Goal: Check status: Check status

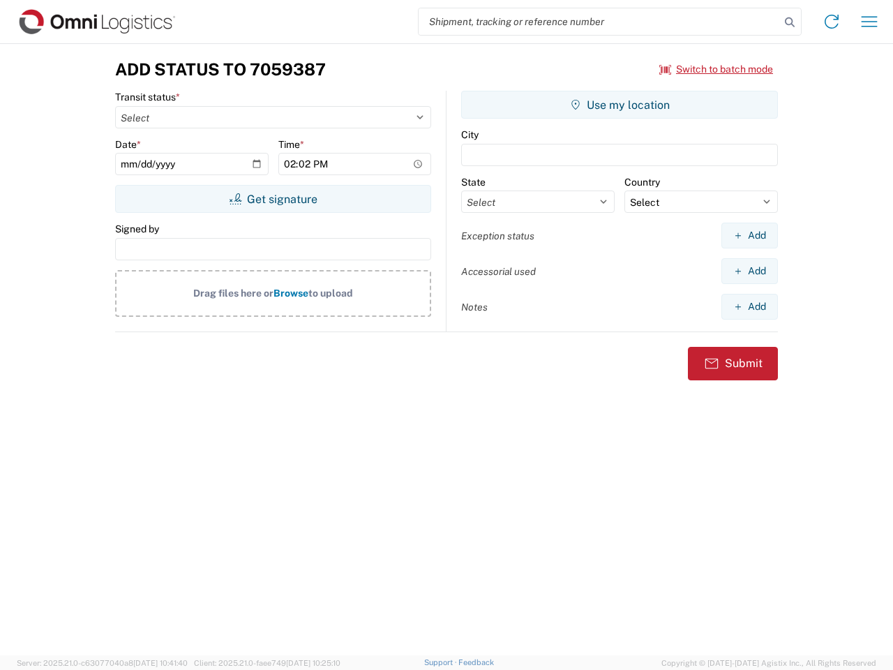
click at [599, 22] on input "search" at bounding box center [599, 21] width 361 height 27
click at [790, 22] on icon at bounding box center [790, 23] width 20 height 20
click at [832, 22] on icon at bounding box center [831, 21] width 22 height 22
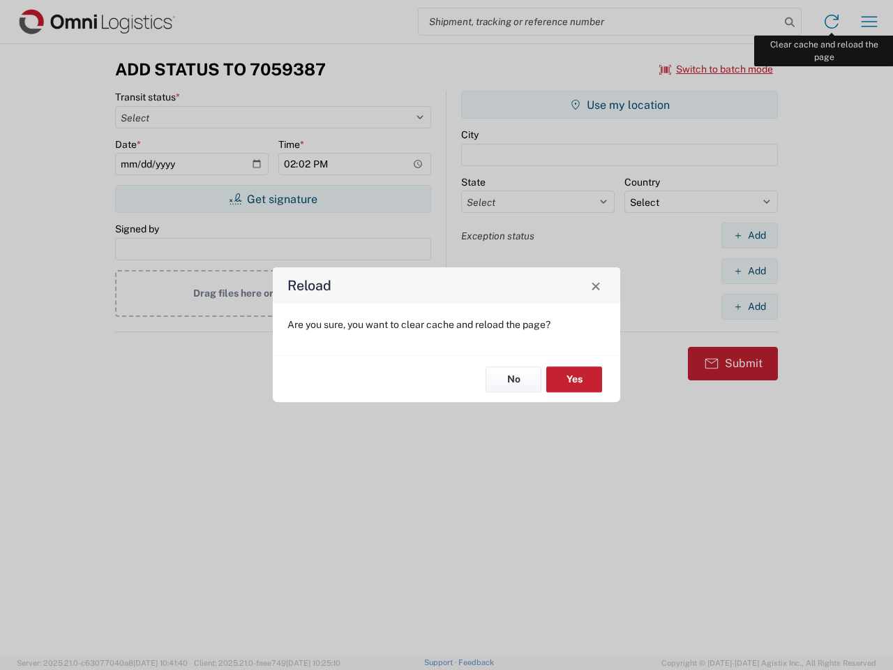
click at [869, 22] on div "Reload Are you sure, you want to clear cache and reload the page? No Yes" at bounding box center [446, 335] width 893 height 670
click at [717, 69] on div "Reload Are you sure, you want to clear cache and reload the page? No Yes" at bounding box center [446, 335] width 893 height 670
click at [273, 199] on div "Reload Are you sure, you want to clear cache and reload the page? No Yes" at bounding box center [446, 335] width 893 height 670
click at [620, 105] on div "Reload Are you sure, you want to clear cache and reload the page? No Yes" at bounding box center [446, 335] width 893 height 670
click at [749, 235] on div "Reload Are you sure, you want to clear cache and reload the page? No Yes" at bounding box center [446, 335] width 893 height 670
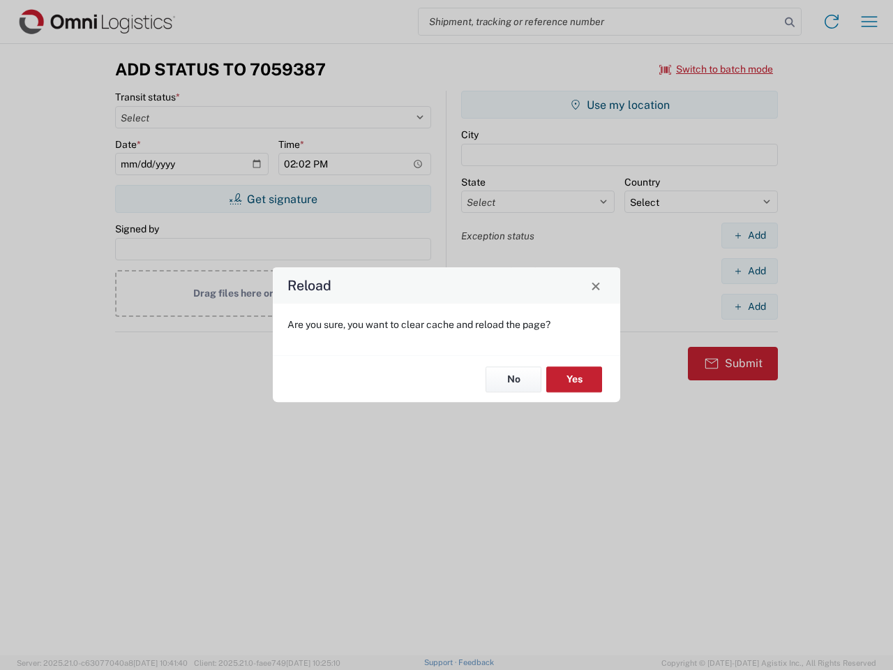
click at [749, 271] on div "Reload Are you sure, you want to clear cache and reload the page? No Yes" at bounding box center [446, 335] width 893 height 670
click at [749, 306] on div "Reload Are you sure, you want to clear cache and reload the page? No Yes" at bounding box center [446, 335] width 893 height 670
